Goal: Obtain resource: Download file/media

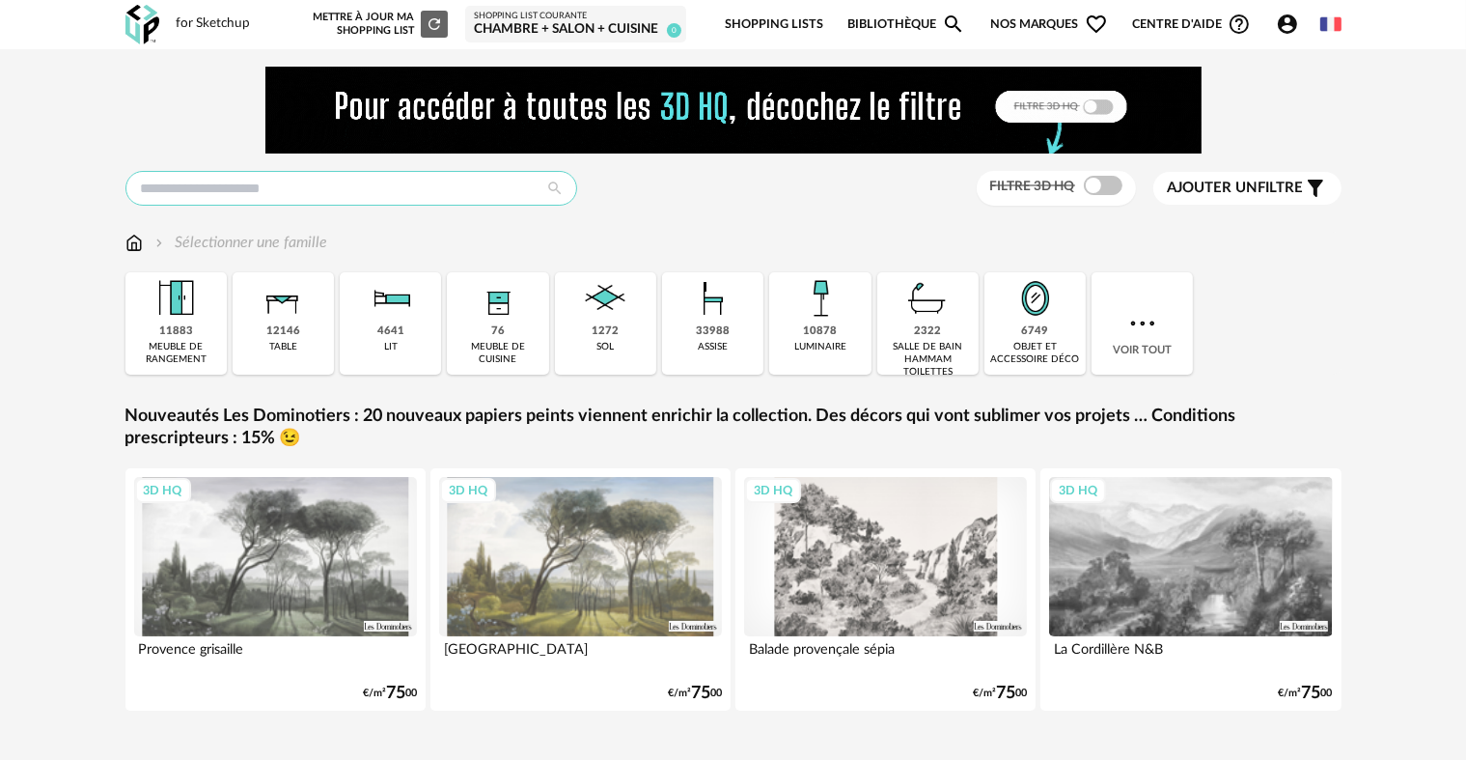
click at [461, 196] on input "text" at bounding box center [351, 188] width 452 height 35
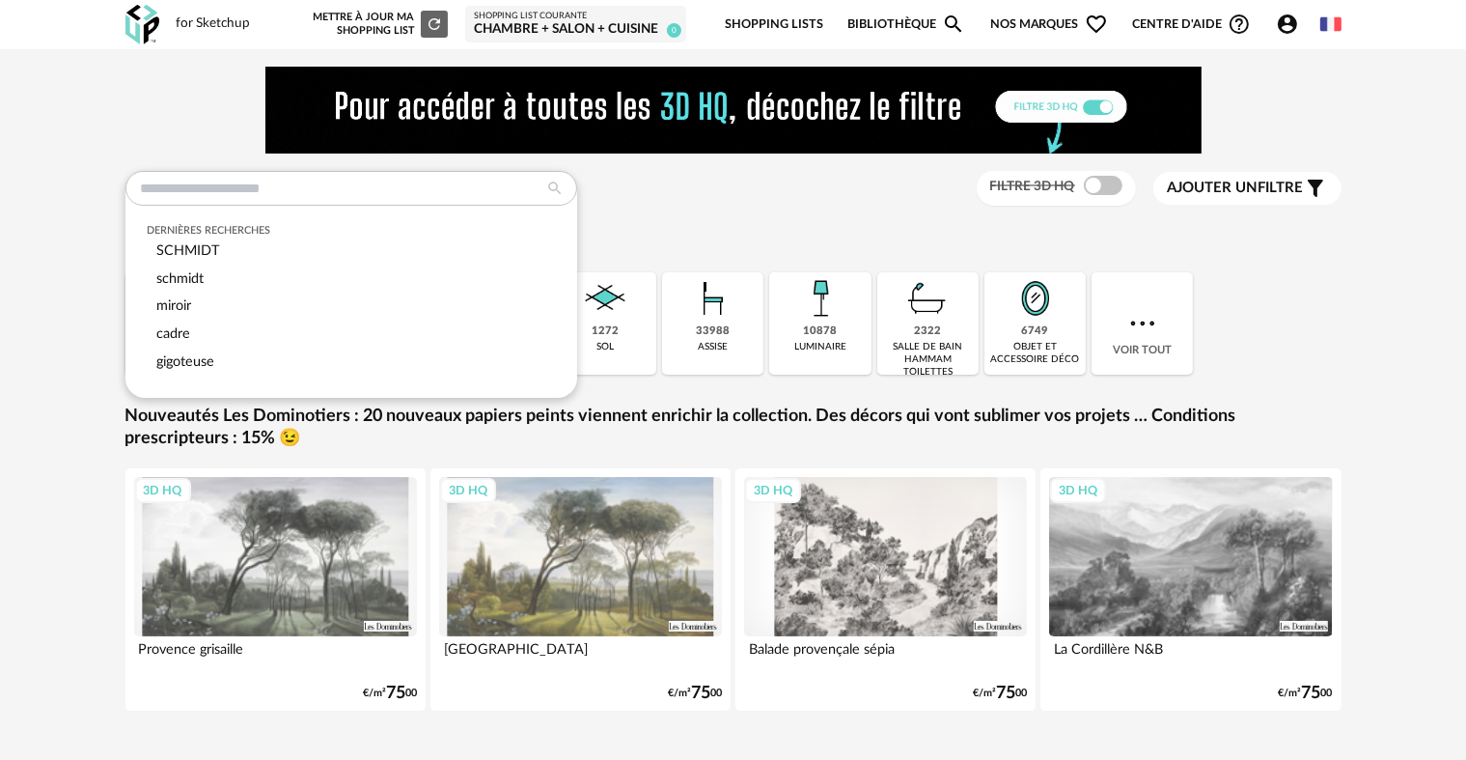
click at [799, 201] on div "Dernières recherches [PERSON_NAME] miroir cadre gigoteuse Filtre 3D HQ Ajouter …" at bounding box center [733, 189] width 1216 height 36
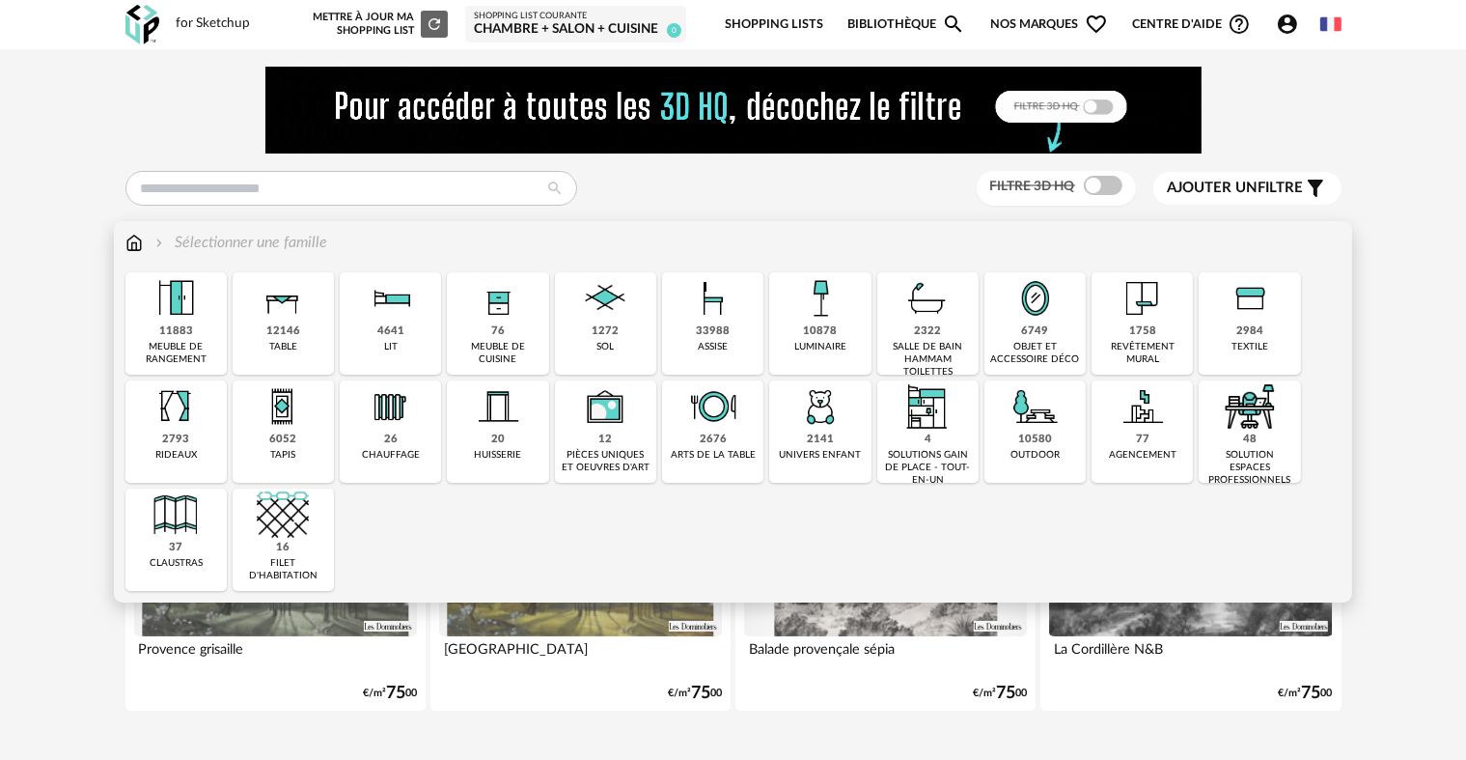
click at [629, 333] on div "1272 sol" at bounding box center [605, 323] width 101 height 102
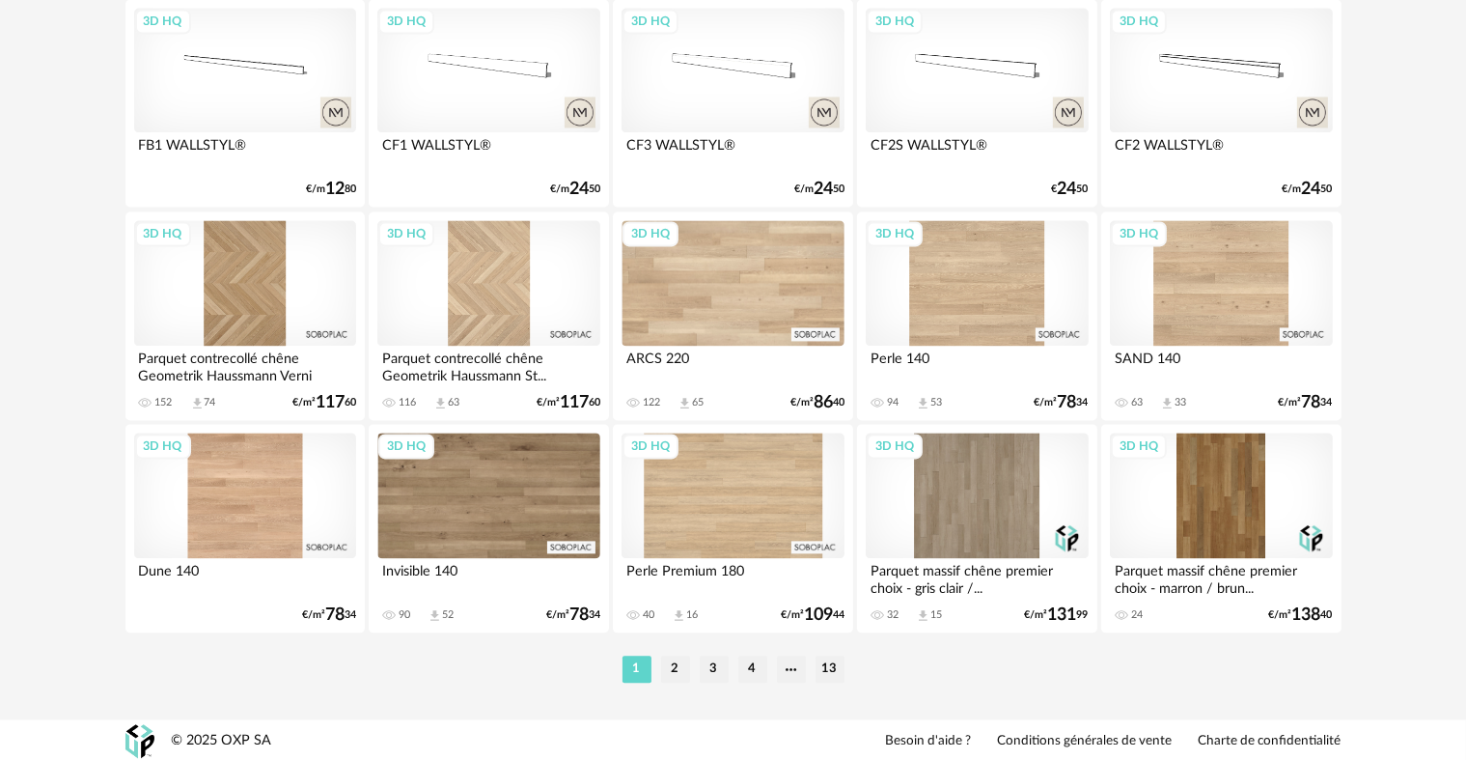
scroll to position [3989, 0]
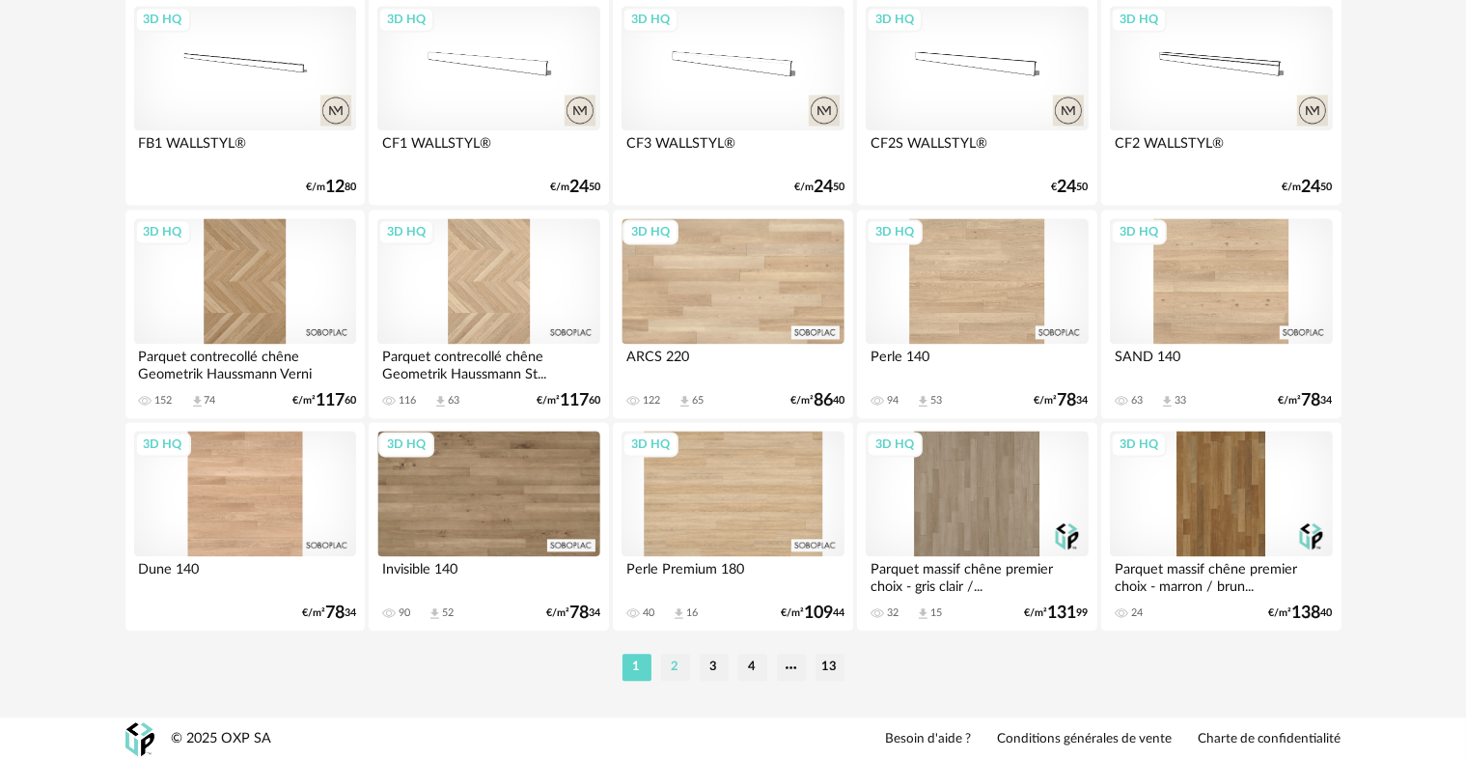
click at [684, 669] on li "2" at bounding box center [675, 667] width 29 height 27
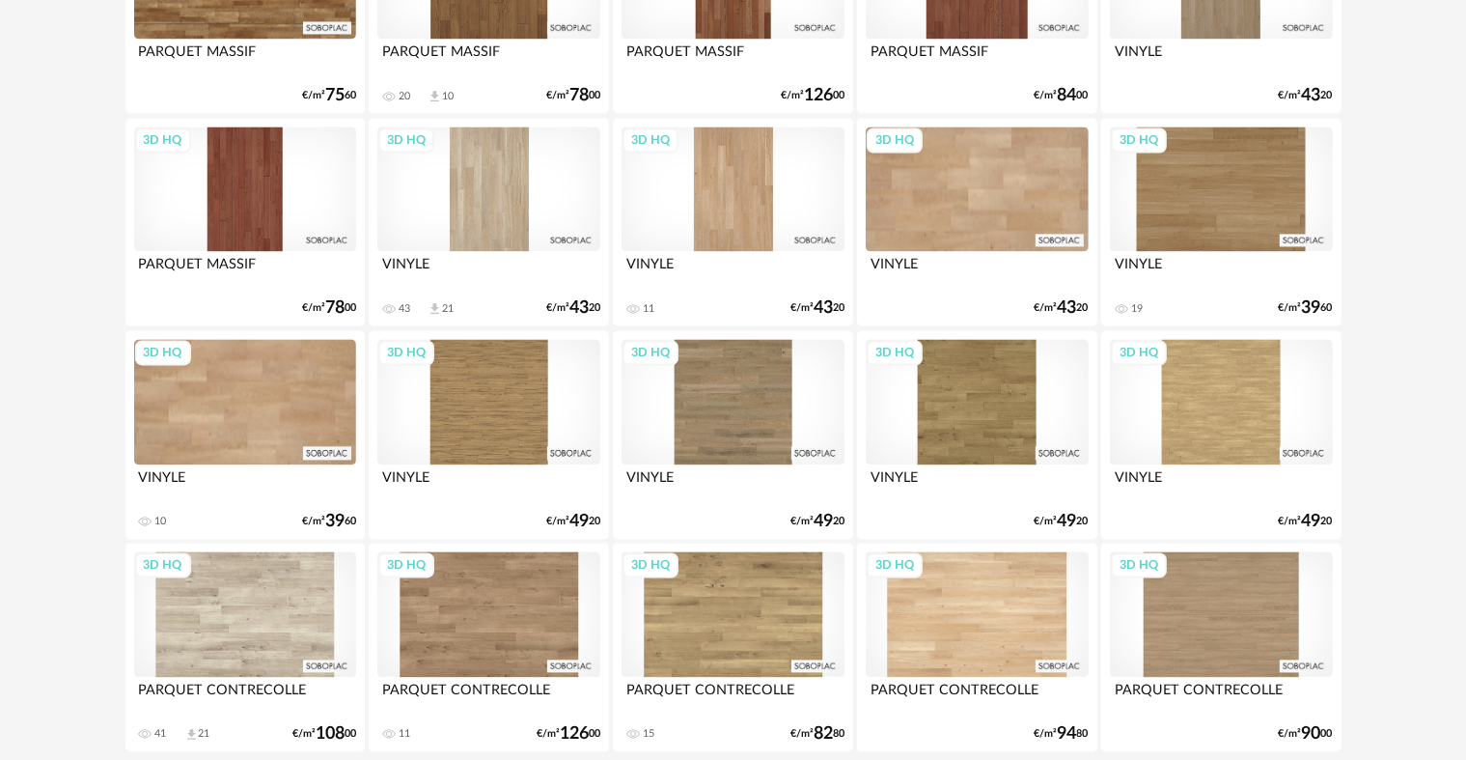
scroll to position [3989, 0]
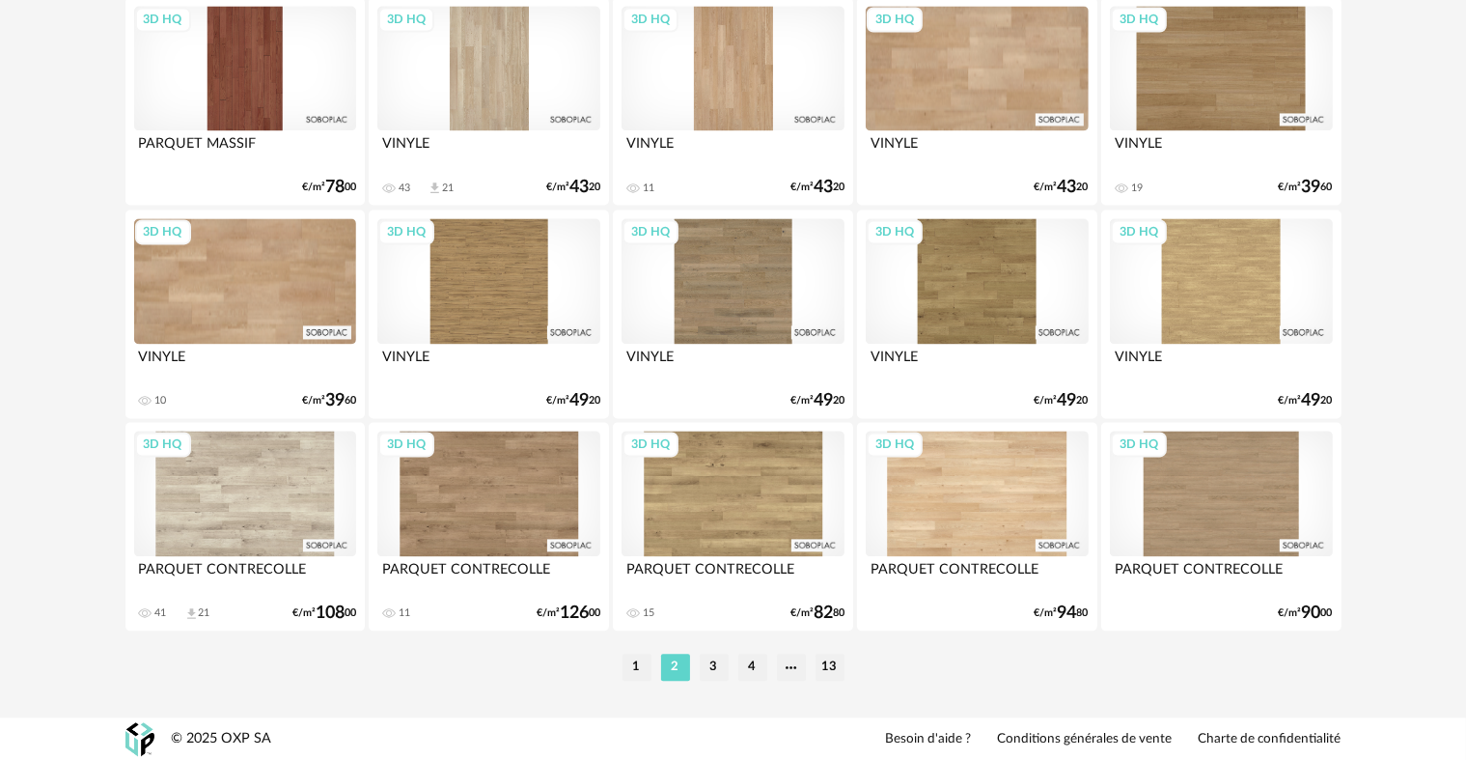
click at [714, 671] on li "3" at bounding box center [714, 667] width 29 height 27
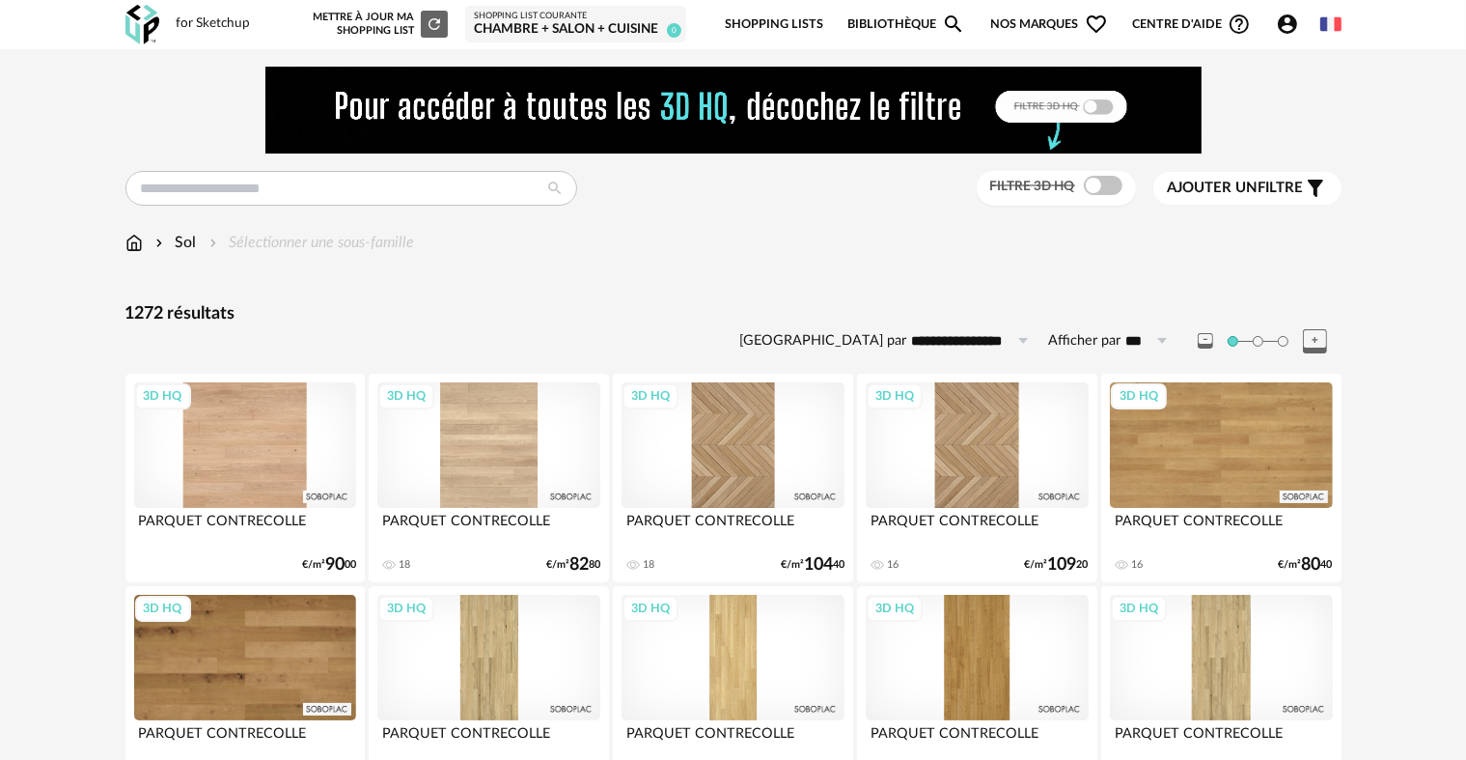
click at [1247, 181] on span "Ajouter un" at bounding box center [1213, 188] width 91 height 14
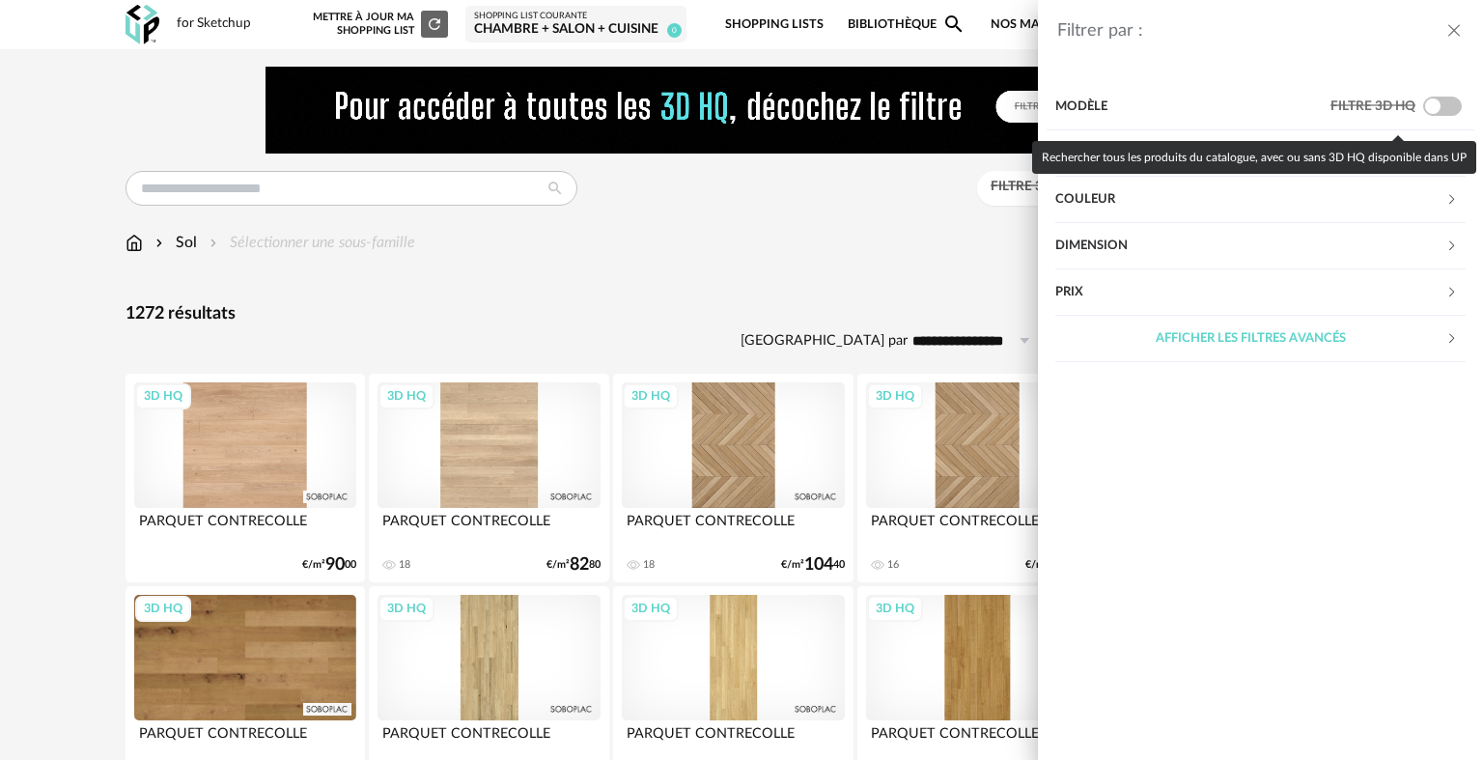
click at [1448, 107] on span at bounding box center [1442, 106] width 39 height 19
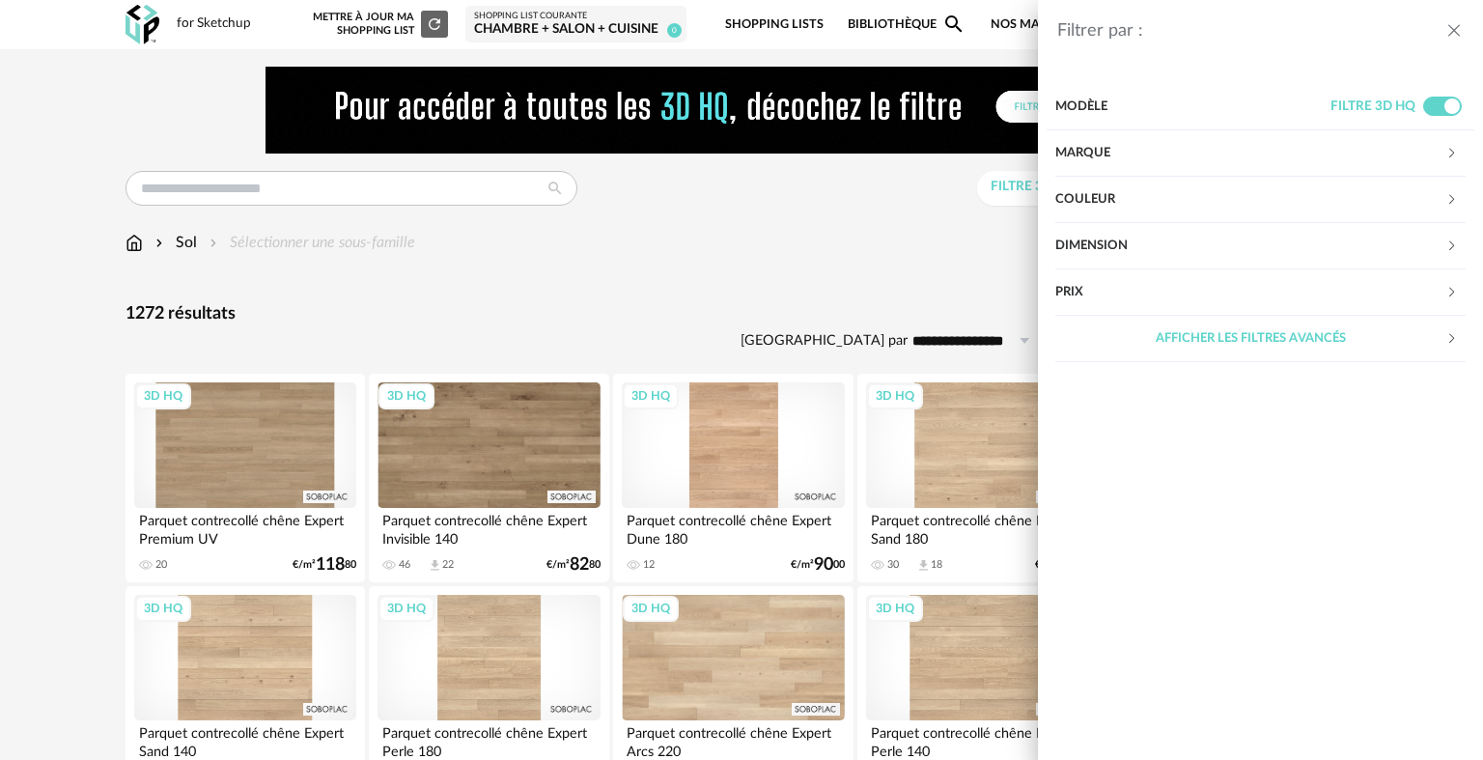
click at [1151, 196] on div "Couleur" at bounding box center [1250, 200] width 390 height 46
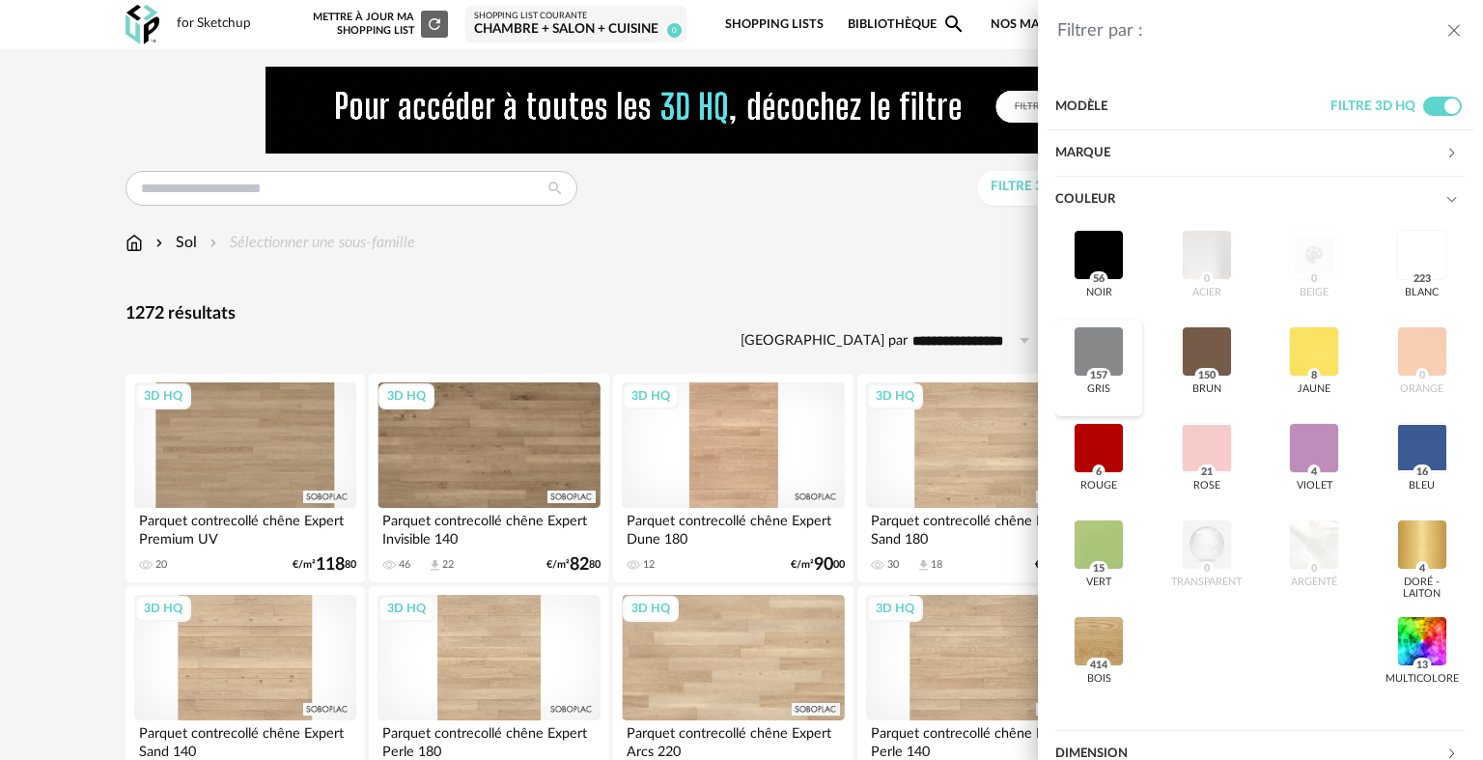
click at [1107, 353] on div at bounding box center [1098, 351] width 50 height 50
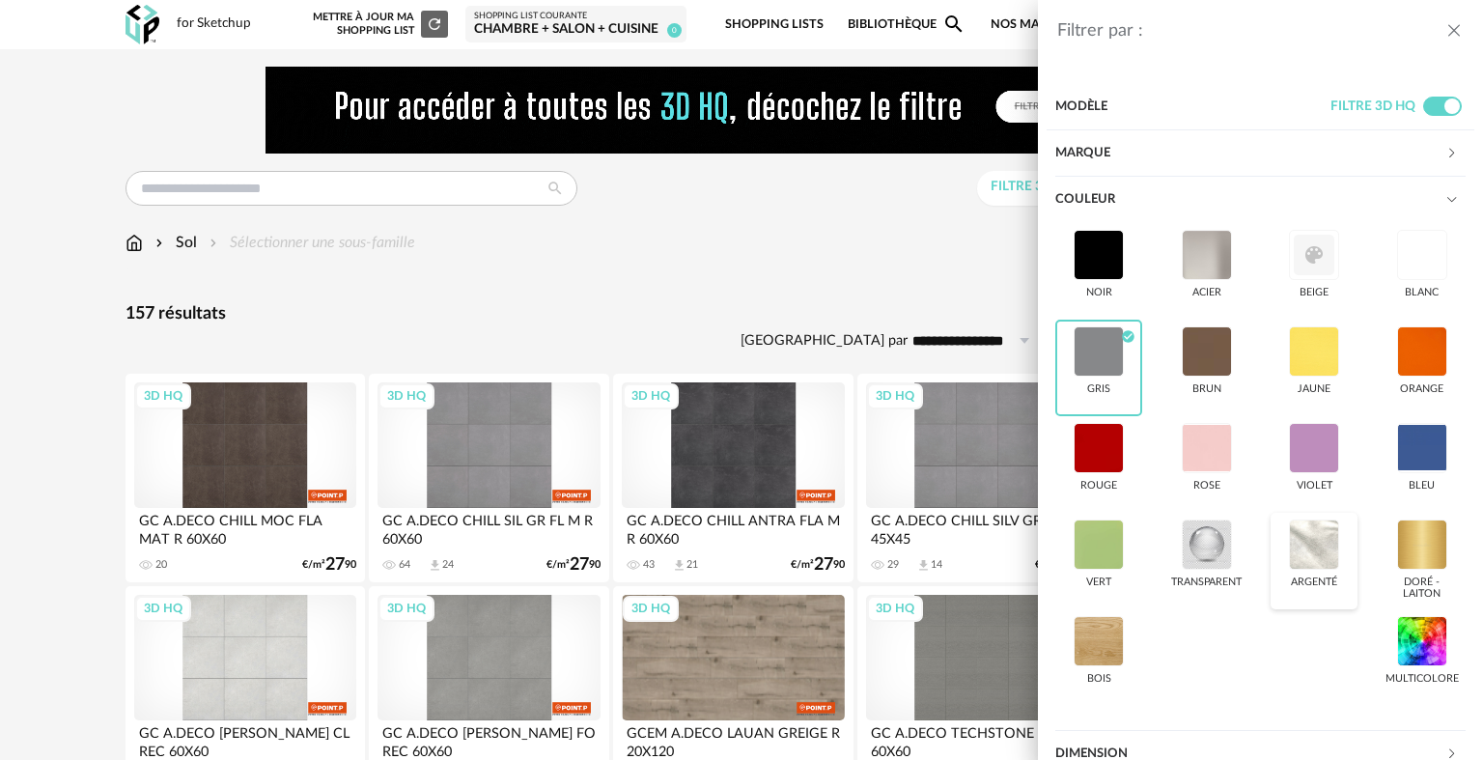
click at [1305, 541] on div at bounding box center [1314, 544] width 50 height 50
click at [667, 305] on div "Filtrer par : Modèle Filtre 3D HQ Marque &tradition 0 101 Copenhagen 0 366 Conc…" at bounding box center [741, 380] width 1483 height 760
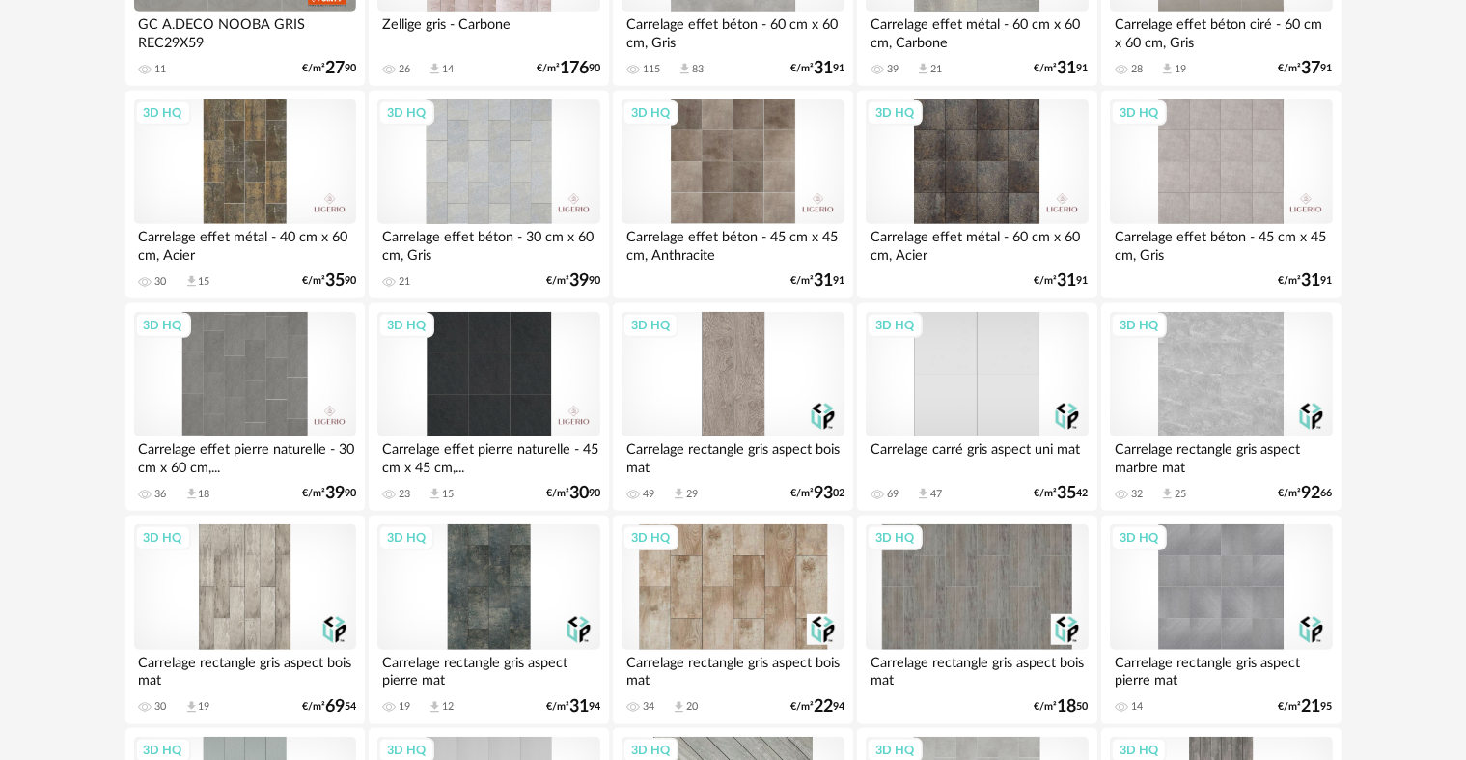
scroll to position [1158, 0]
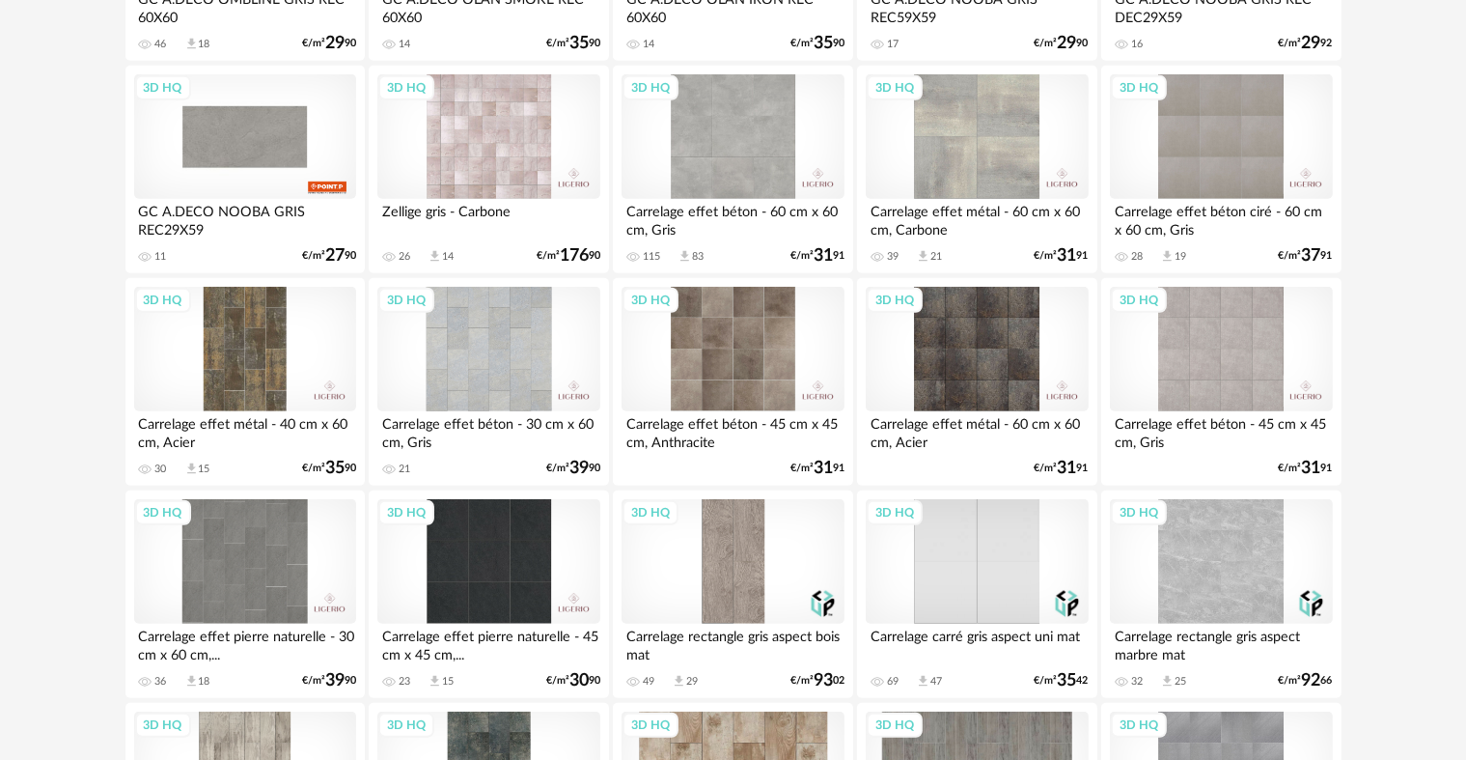
click at [282, 150] on div "3D HQ" at bounding box center [245, 136] width 222 height 125
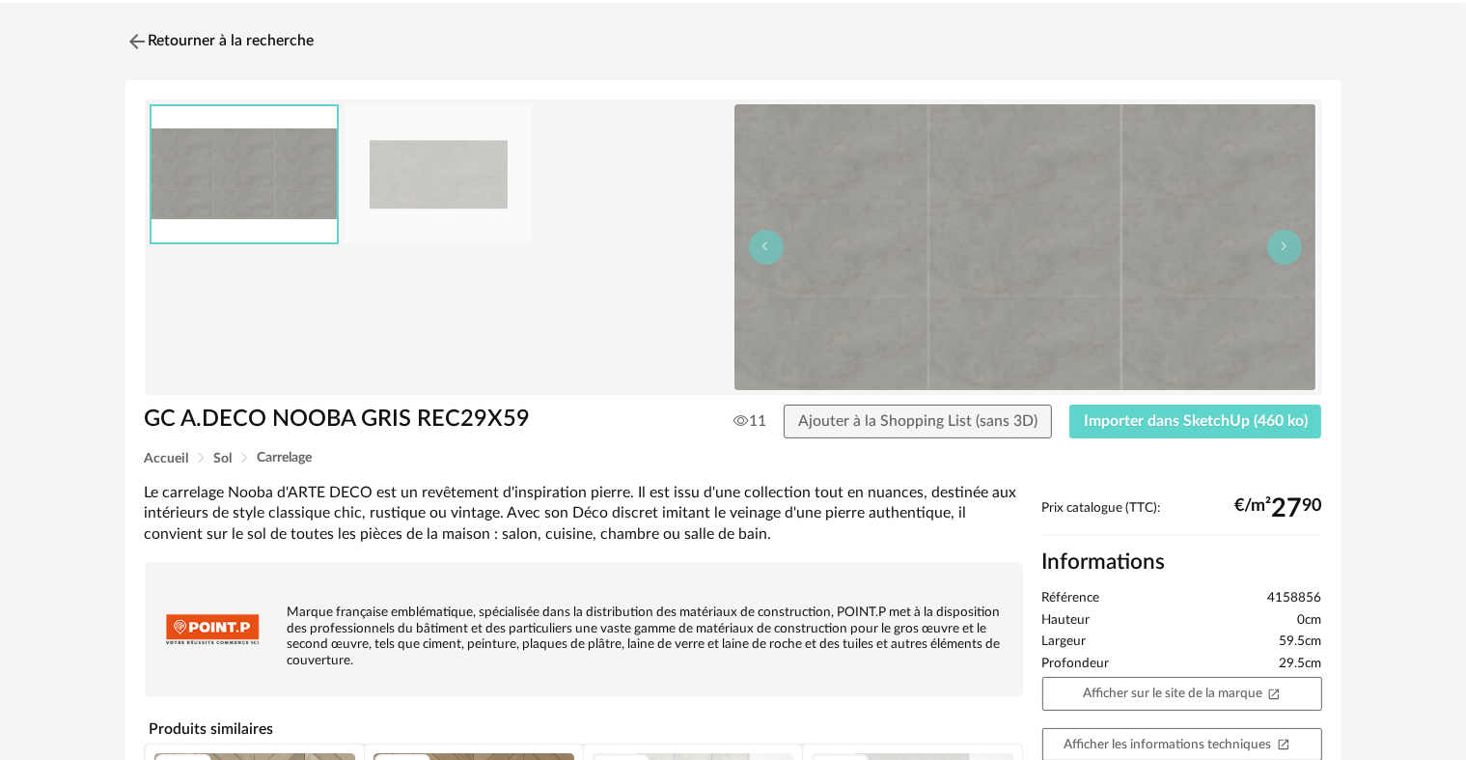
scroll to position [45, 0]
click at [1158, 430] on button "Importer dans SketchUp (460 ko)" at bounding box center [1196, 422] width 253 height 35
